Goal: Task Accomplishment & Management: Complete application form

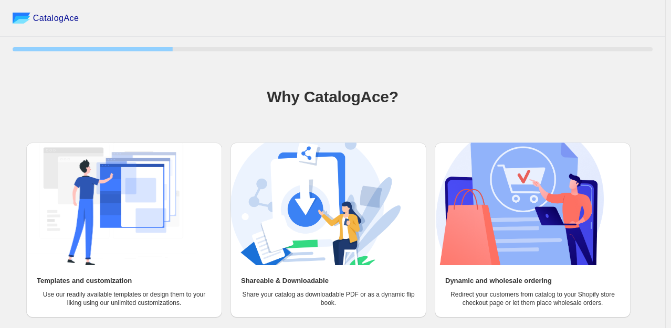
scroll to position [44, 0]
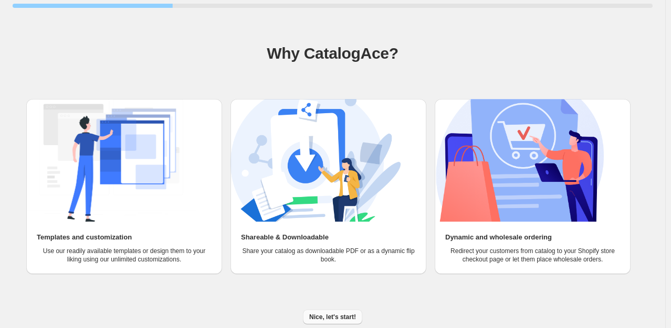
click at [342, 316] on span "Nice, let's start!" at bounding box center [332, 317] width 47 height 8
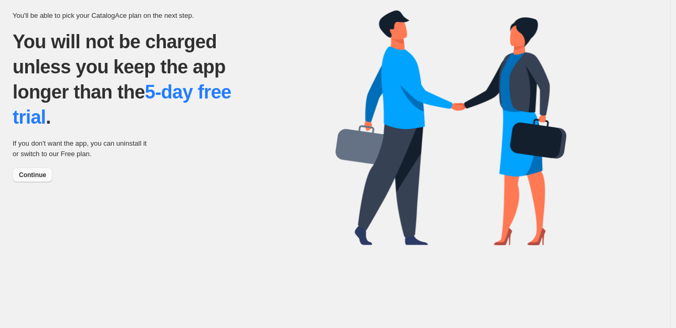
click at [30, 171] on span "Continue" at bounding box center [32, 175] width 27 height 8
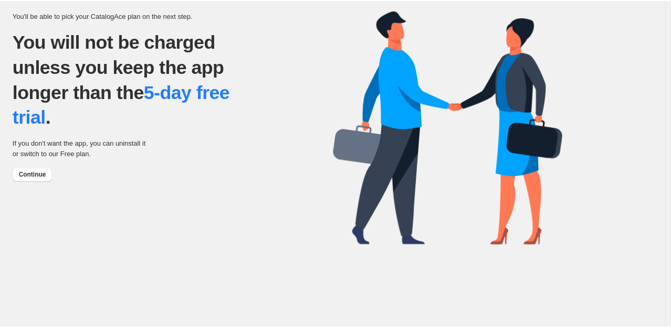
scroll to position [44, 0]
